Goal: Transaction & Acquisition: Book appointment/travel/reservation

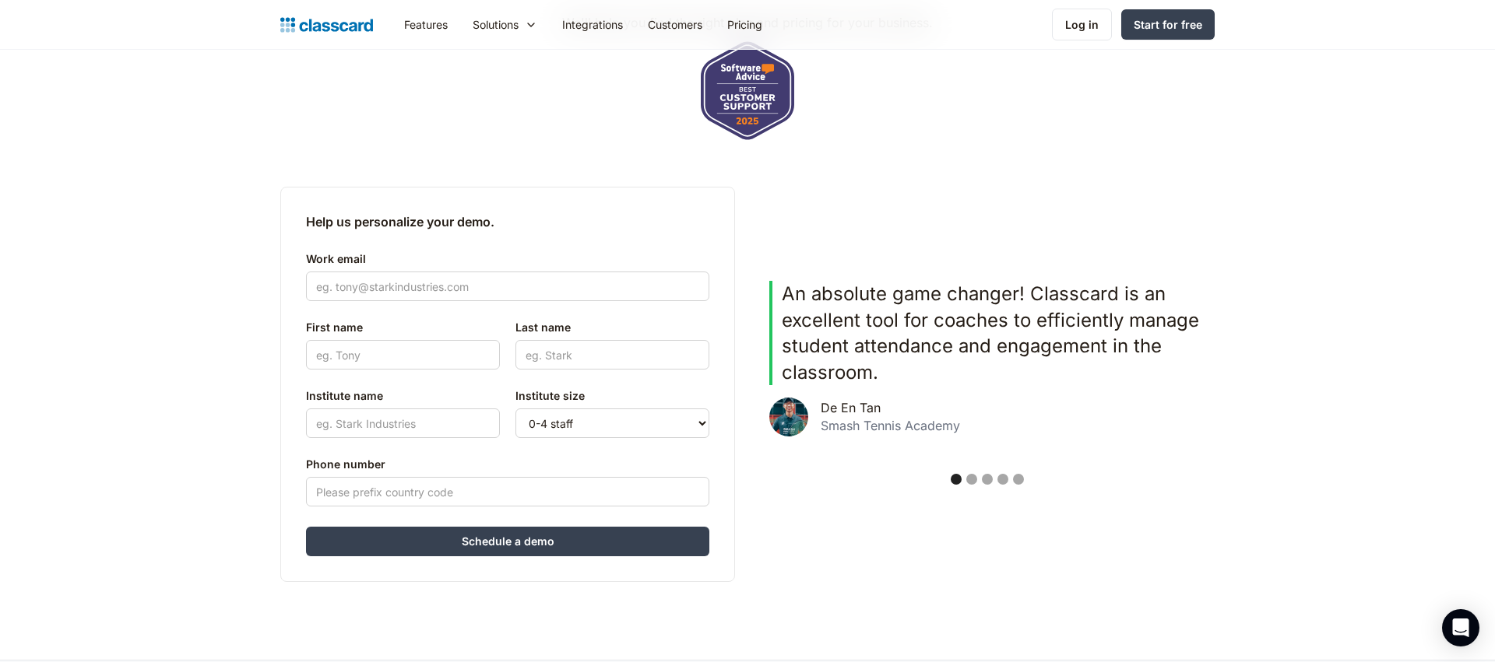
scroll to position [359, 0]
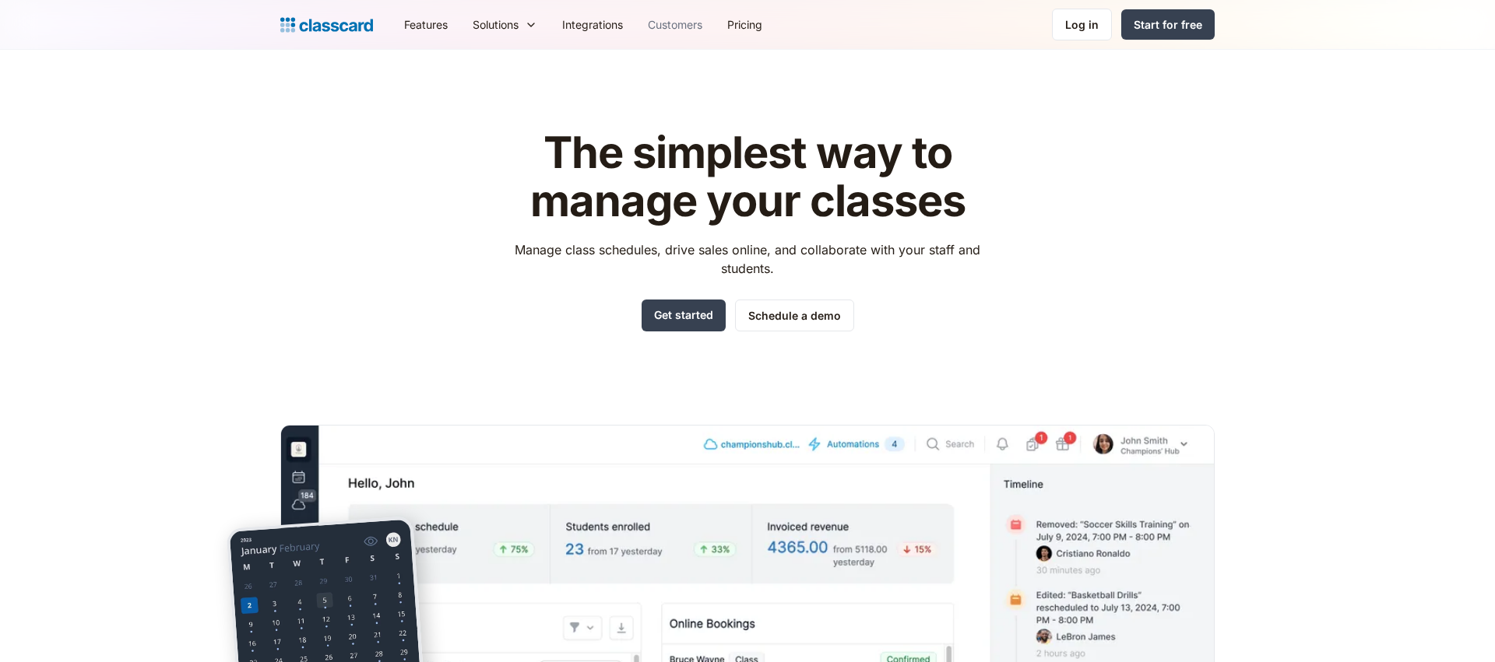
click at [683, 26] on link "Customers" at bounding box center [674, 24] width 79 height 35
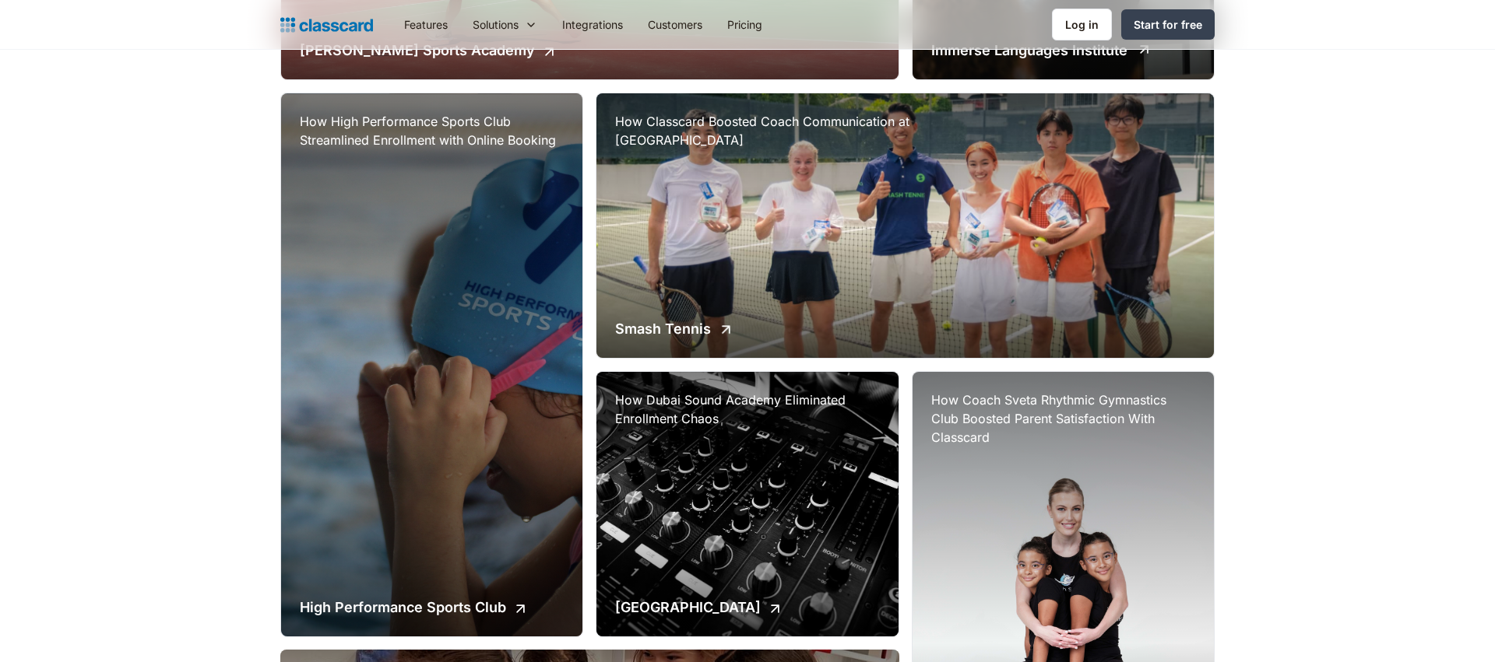
scroll to position [755, 0]
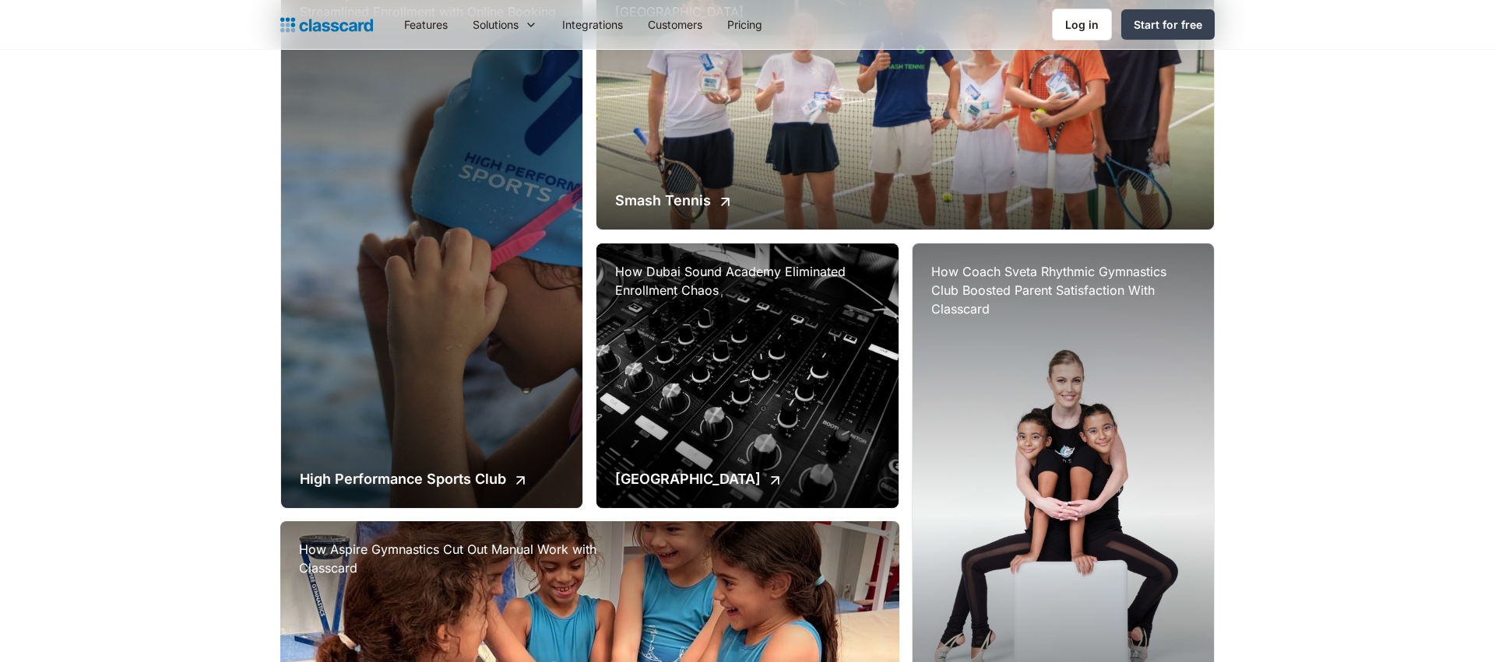
click at [1030, 413] on div "How Coach Sveta Rhythmic Gymnastics Club Boosted Parent Satisfaction With Class…" at bounding box center [1062, 515] width 301 height 543
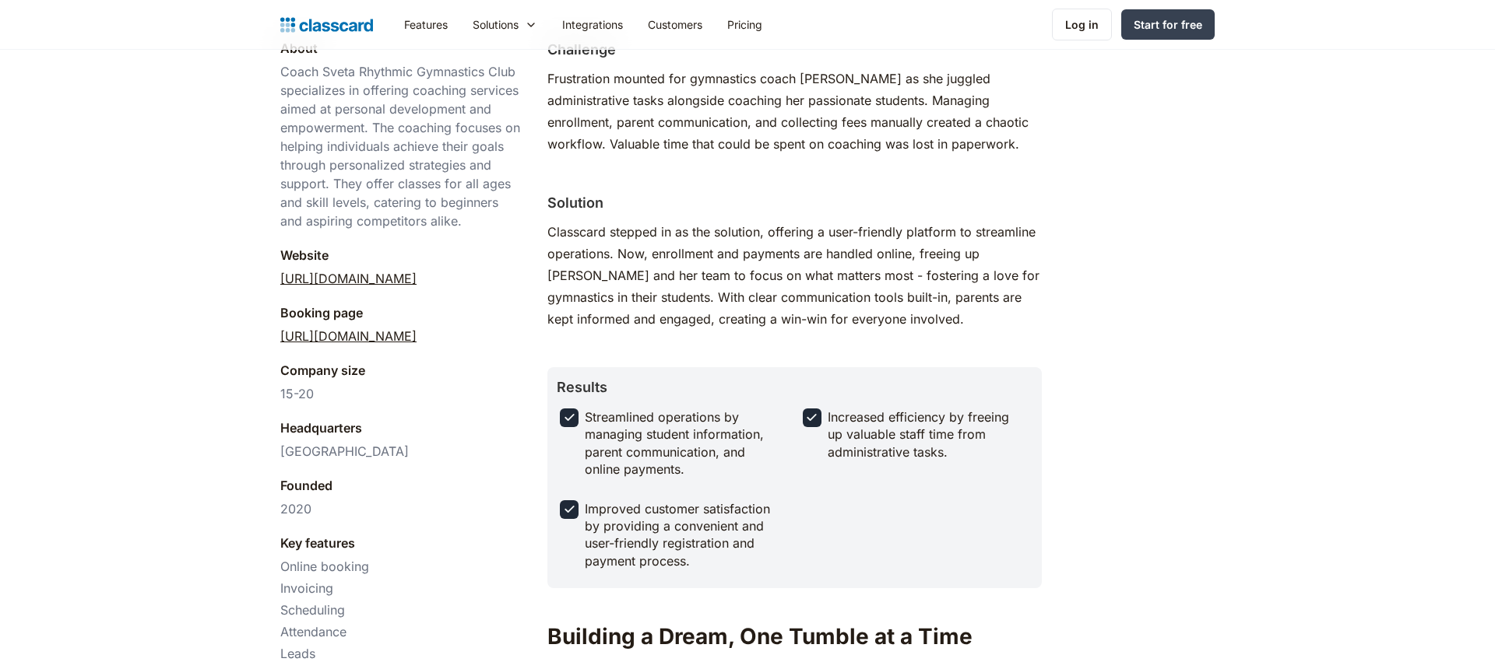
scroll to position [470, 0]
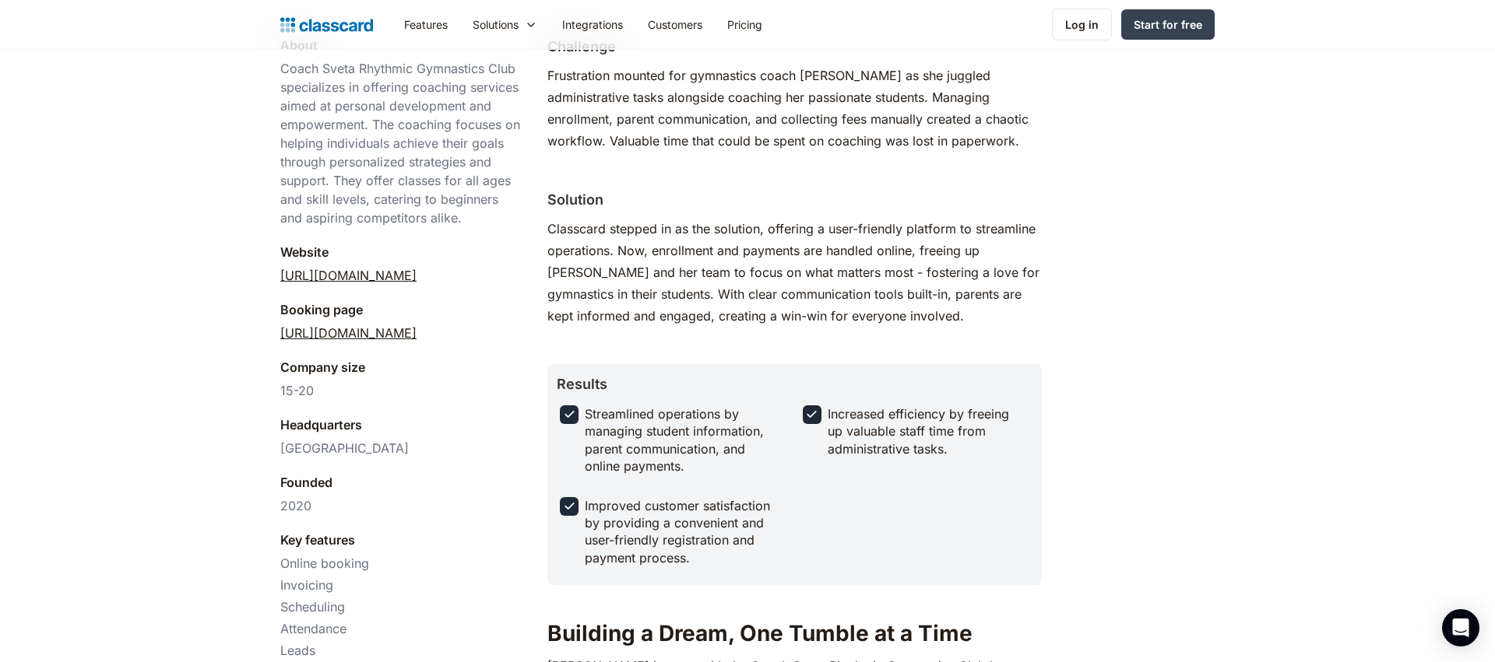
click at [416, 336] on link "https://classes.coachsveta.com/" at bounding box center [348, 333] width 136 height 19
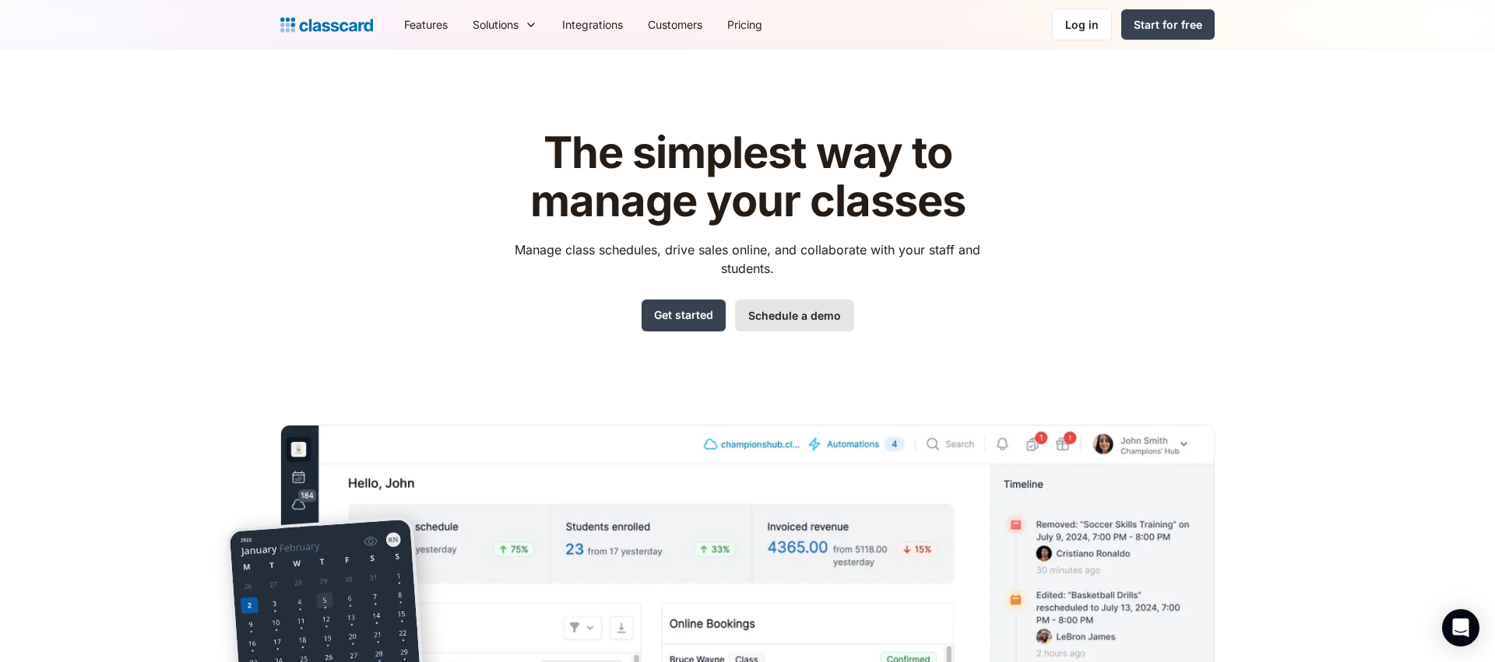
click at [798, 318] on link "Schedule a demo" at bounding box center [794, 316] width 119 height 32
